Goal: Navigation & Orientation: Find specific page/section

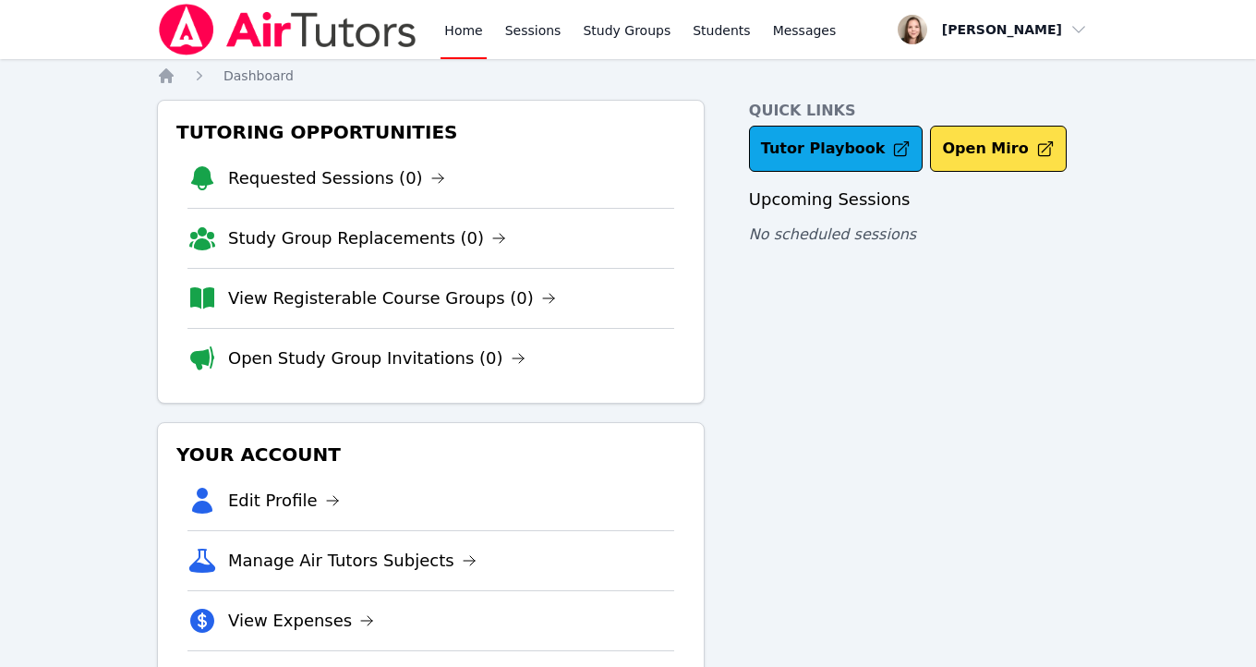
drag, startPoint x: 491, startPoint y: 34, endPoint x: 466, endPoint y: 39, distance: 25.4
click at [491, 34] on div "Home Sessions Study Groups Students Messages" at bounding box center [639, 29] width 399 height 59
click at [466, 39] on link "Home" at bounding box center [462, 29] width 45 height 59
click at [365, 35] on img at bounding box center [287, 30] width 261 height 52
click at [209, 33] on img at bounding box center [287, 30] width 261 height 52
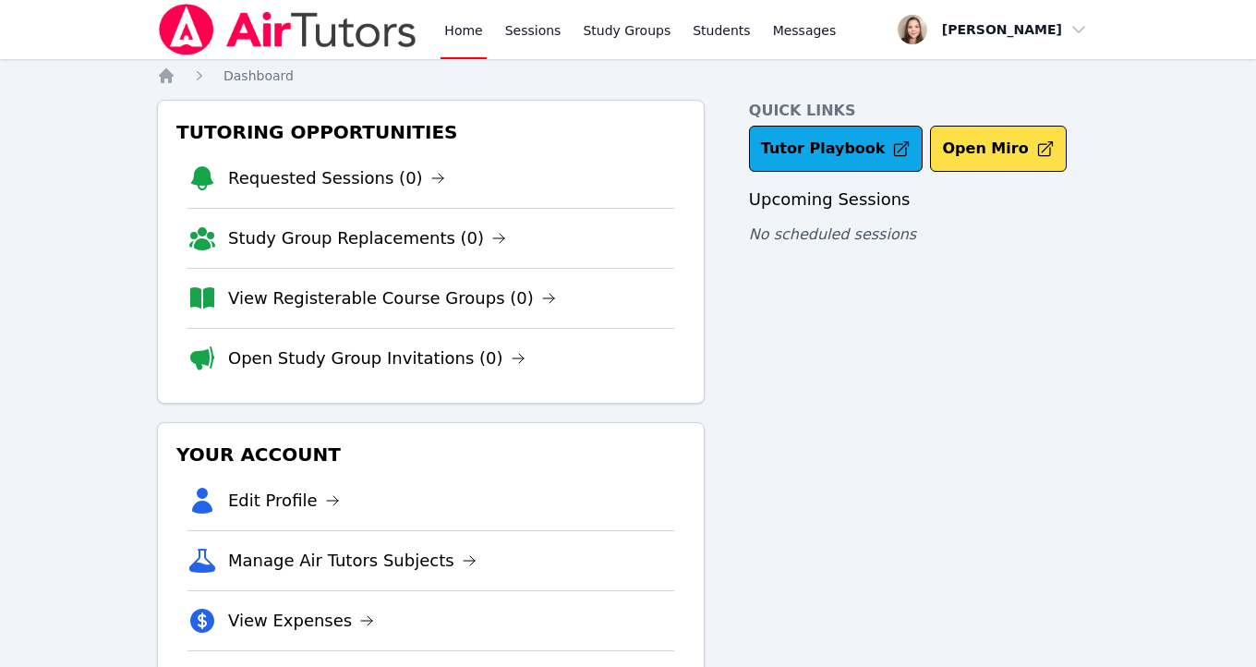
click at [851, 305] on div "Quick Links Tutor Playbook Open Miro Upcoming Sessions No scheduled sessions" at bounding box center [924, 413] width 350 height 626
